Goal: Information Seeking & Learning: Learn about a topic

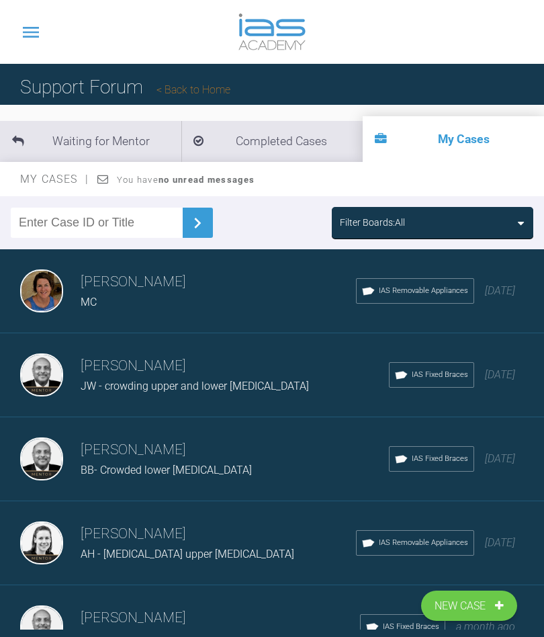
click at [494, 222] on div "Filter Boards: All" at bounding box center [432, 222] width 185 height 15
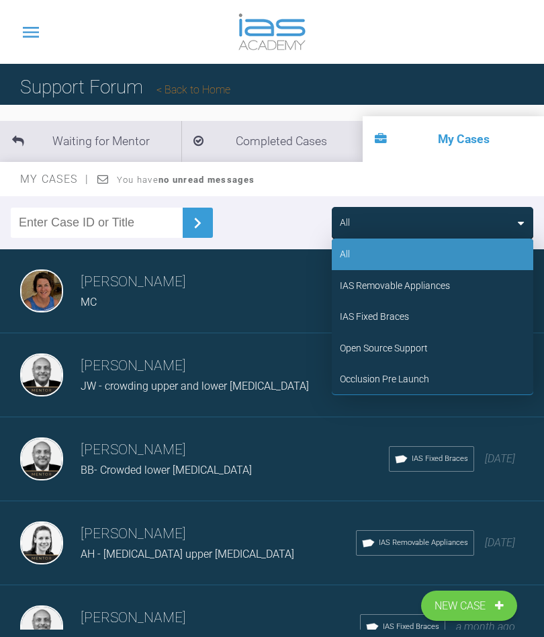
click at [386, 315] on div "IAS Fixed Braces" at bounding box center [374, 316] width 69 height 15
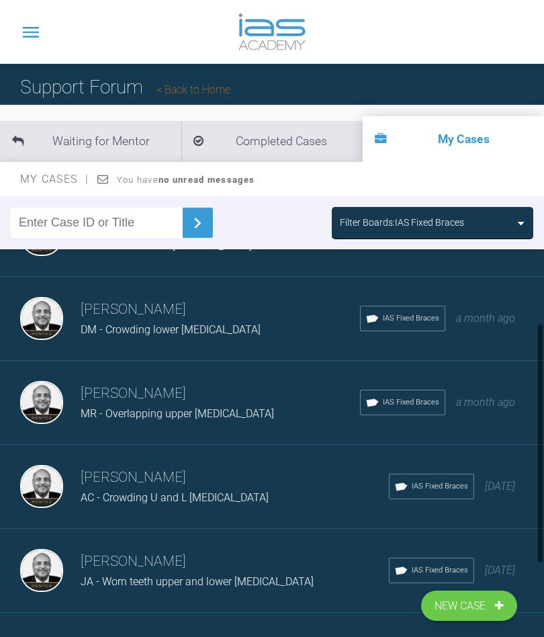
scroll to position [143, 0]
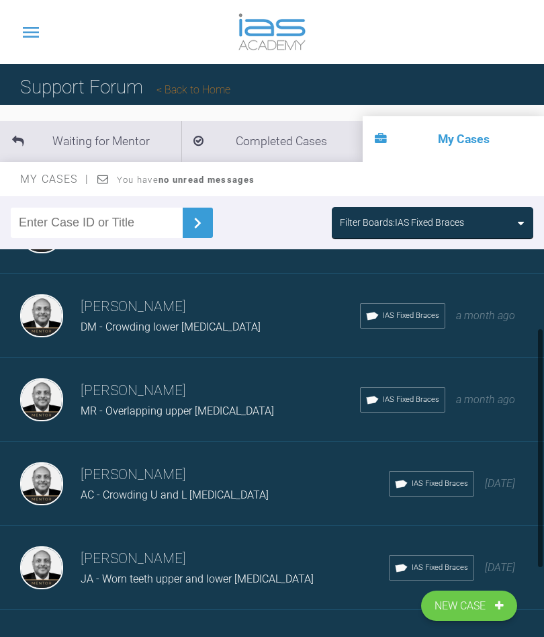
click at [136, 421] on div "[PERSON_NAME] MR - Overlapping upper [MEDICAL_DATA] IAS Fixed Braces a month ago" at bounding box center [272, 400] width 544 height 84
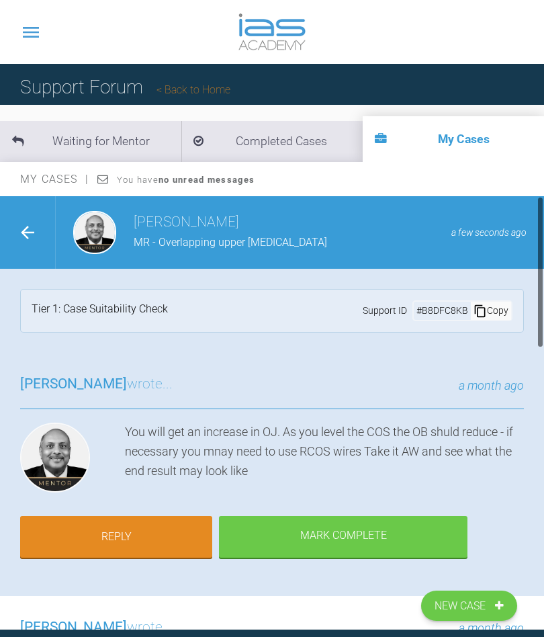
scroll to position [0, 0]
click at [34, 225] on icon at bounding box center [27, 232] width 20 height 20
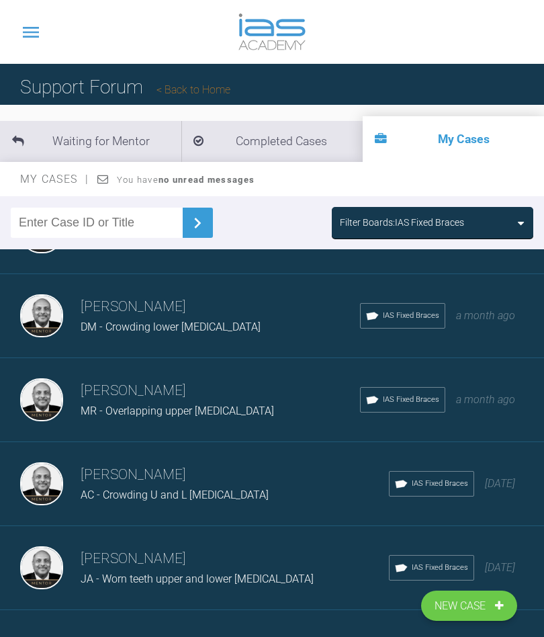
click at [498, 221] on div "Filter Boards: IAS Fixed Braces" at bounding box center [432, 222] width 185 height 15
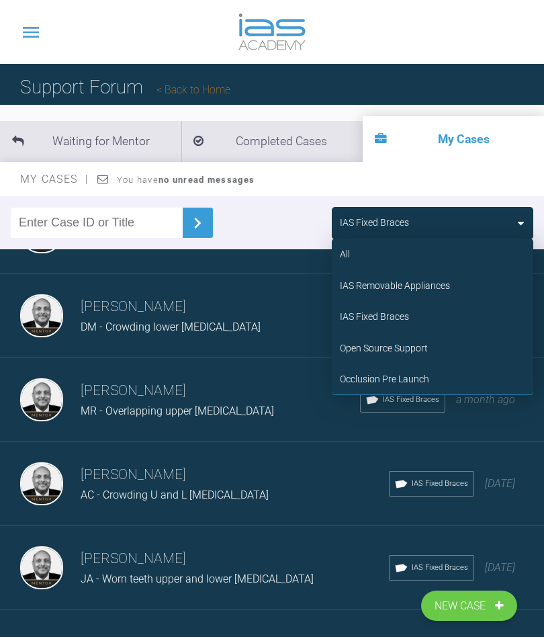
click at [408, 288] on div "IAS Removable Appliances" at bounding box center [395, 285] width 110 height 15
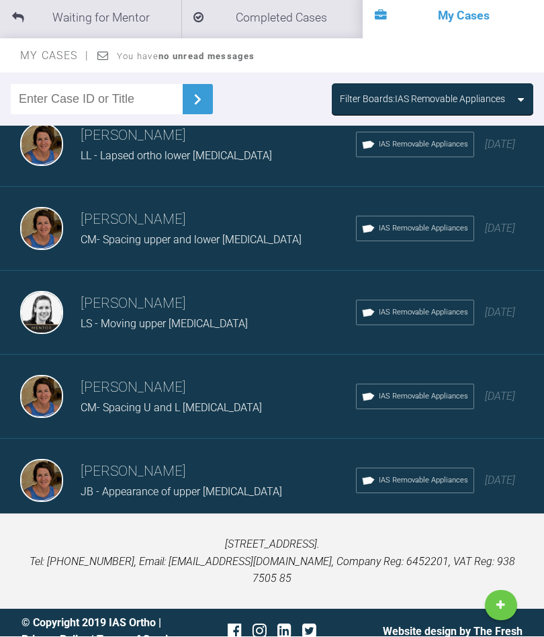
scroll to position [122, 0]
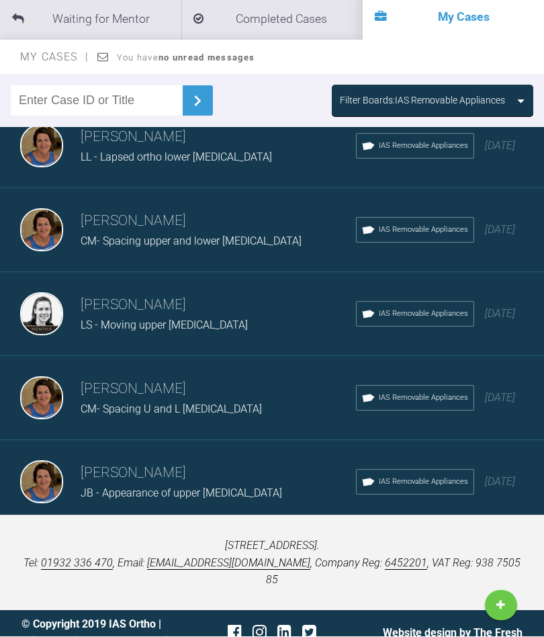
click at [236, 536] on div "Load more" at bounding box center [272, 546] width 544 height 42
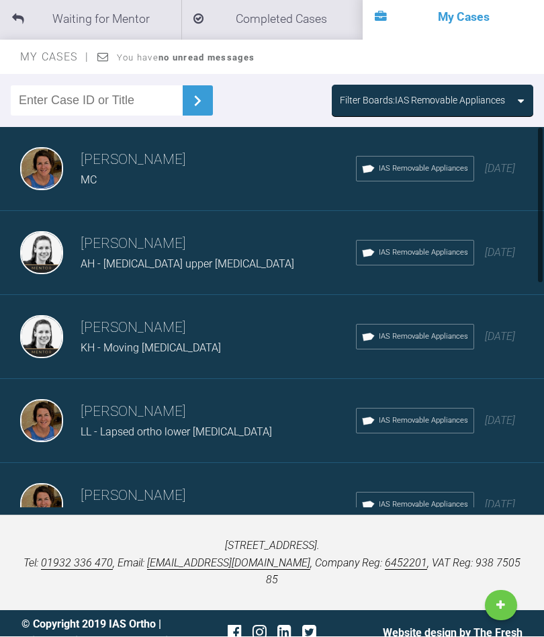
scroll to position [-1, 0]
click at [494, 95] on div "Filter Boards: IAS Removable Appliances" at bounding box center [422, 100] width 165 height 15
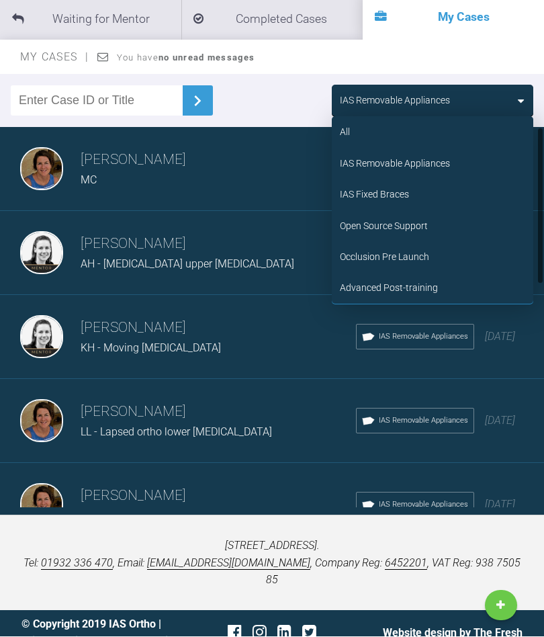
scroll to position [0, 0]
click at [404, 161] on div "IAS Removable Appliances" at bounding box center [395, 164] width 110 height 15
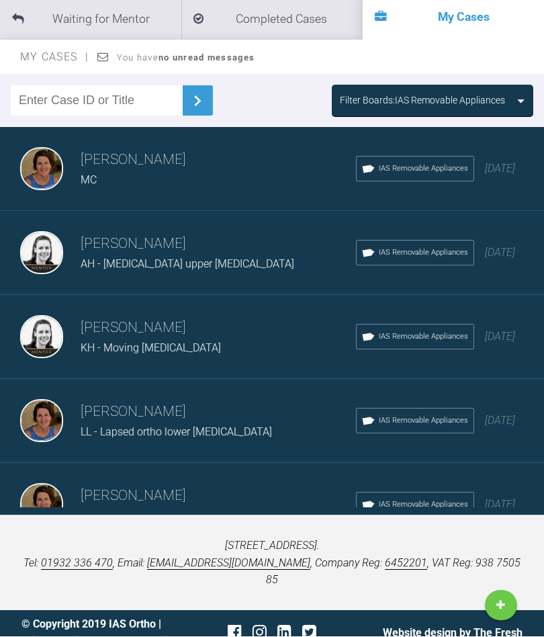
click at [523, 103] on icon at bounding box center [521, 101] width 6 height 11
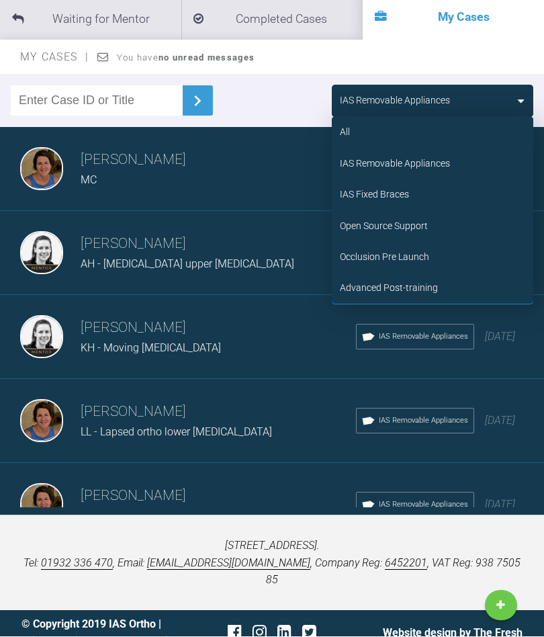
click at [390, 196] on div "IAS Fixed Braces" at bounding box center [374, 194] width 69 height 15
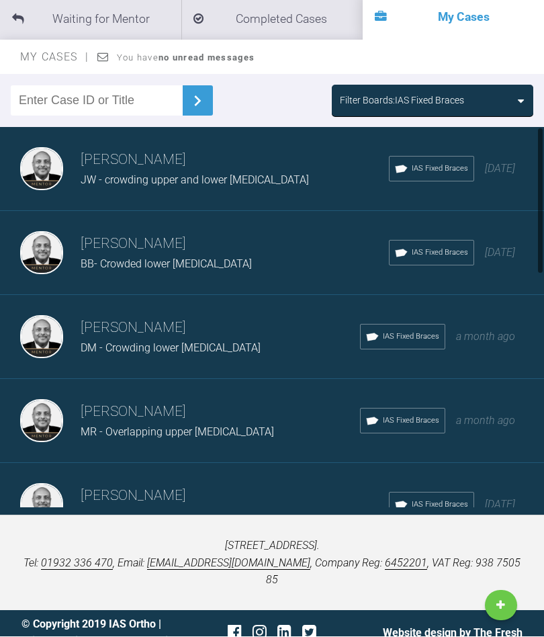
click at [117, 429] on span "MR - Overlapping upper [MEDICAL_DATA]" at bounding box center [177, 432] width 193 height 13
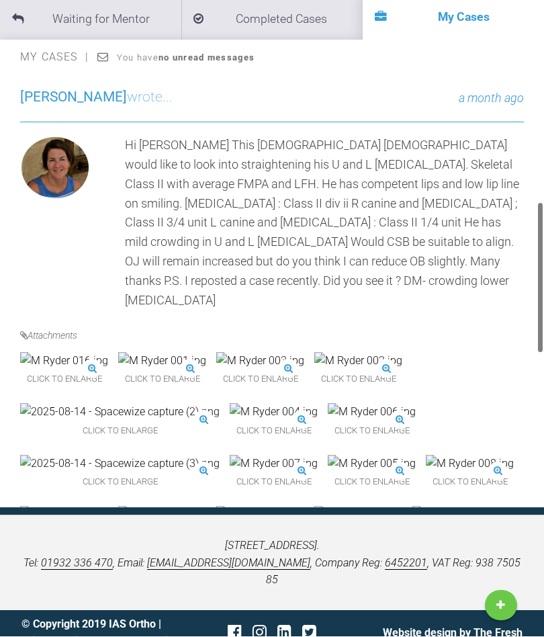
scroll to position [415, 0]
